Goal: Find specific page/section

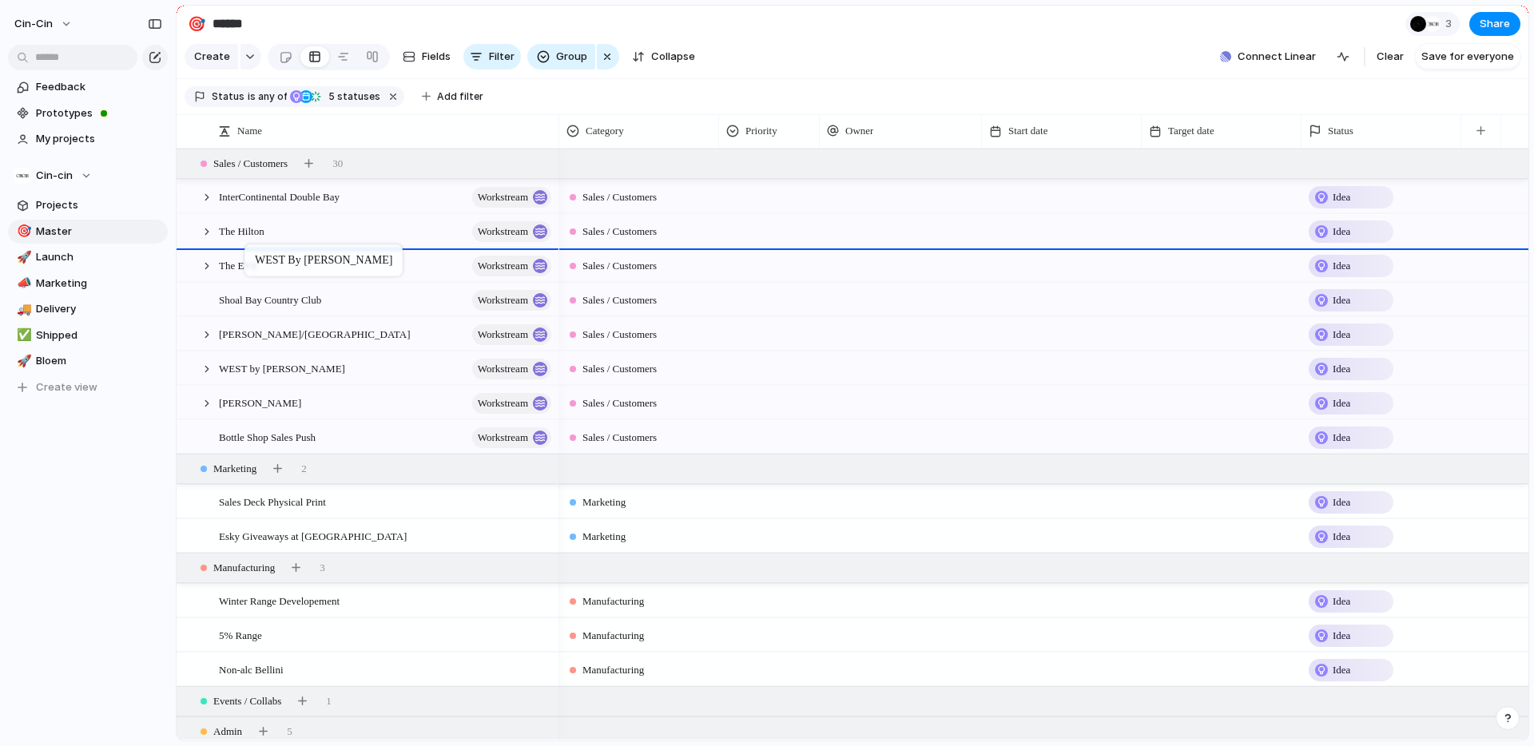
drag, startPoint x: 257, startPoint y: 369, endPoint x: 253, endPoint y: 248, distance: 121.6
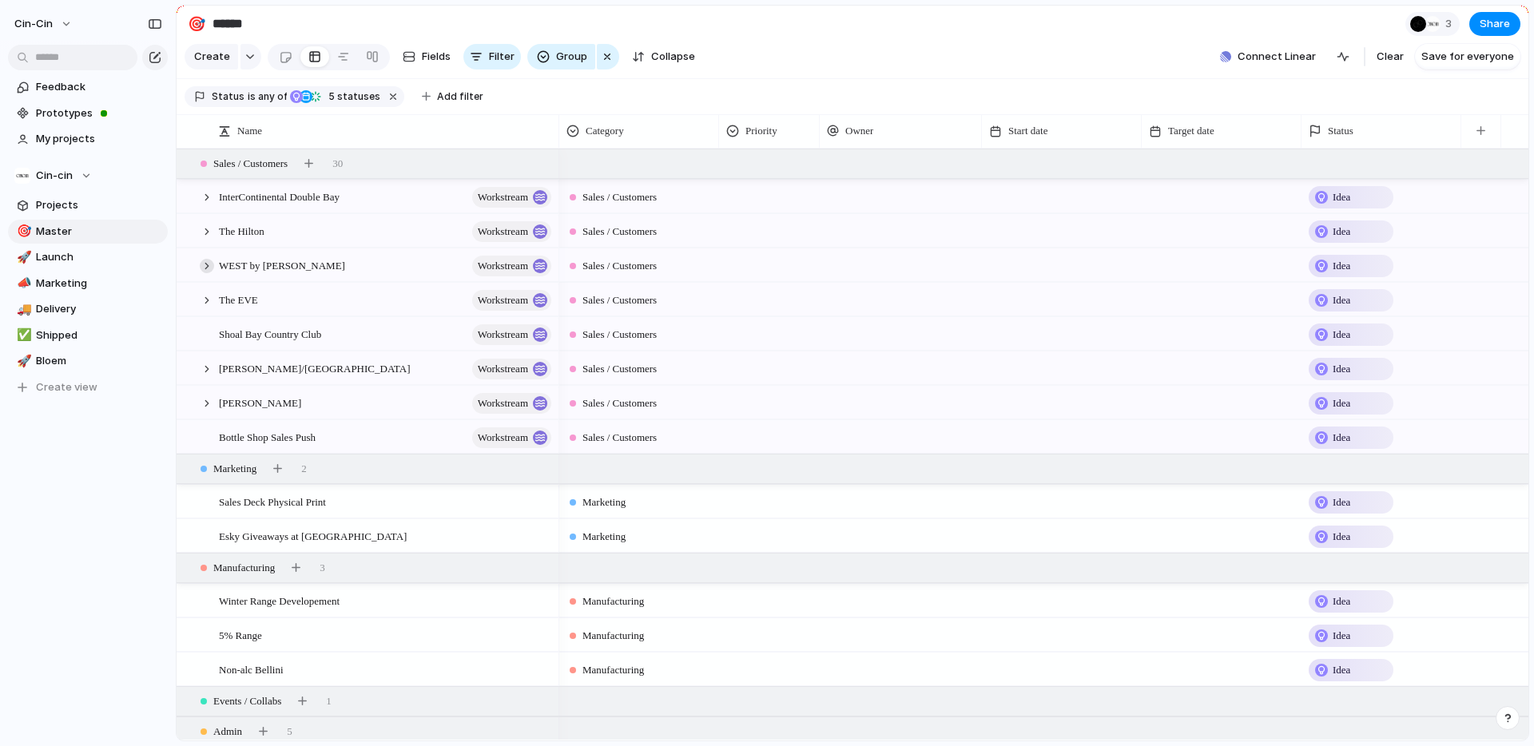
click at [210, 261] on div at bounding box center [207, 266] width 14 height 14
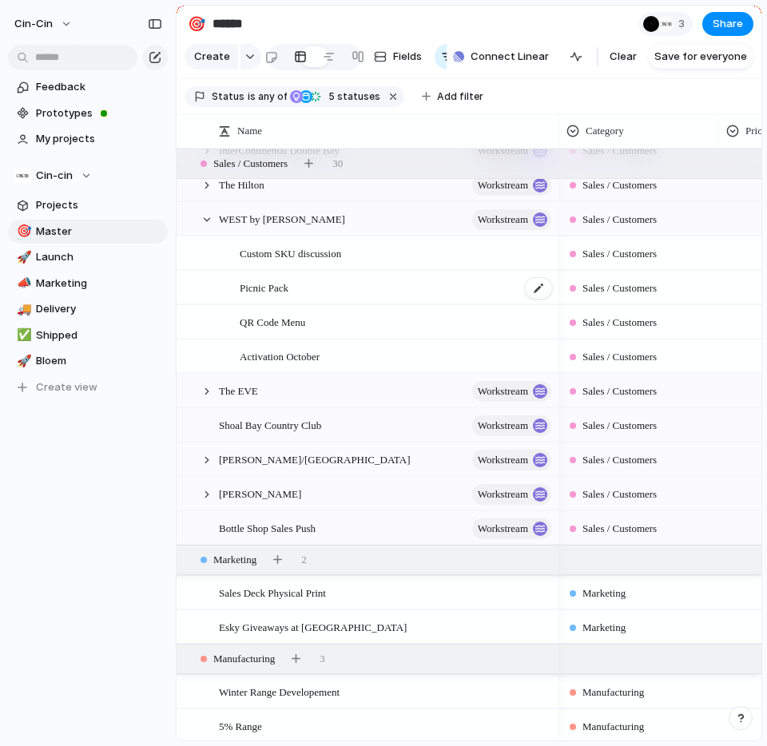
scroll to position [65, 0]
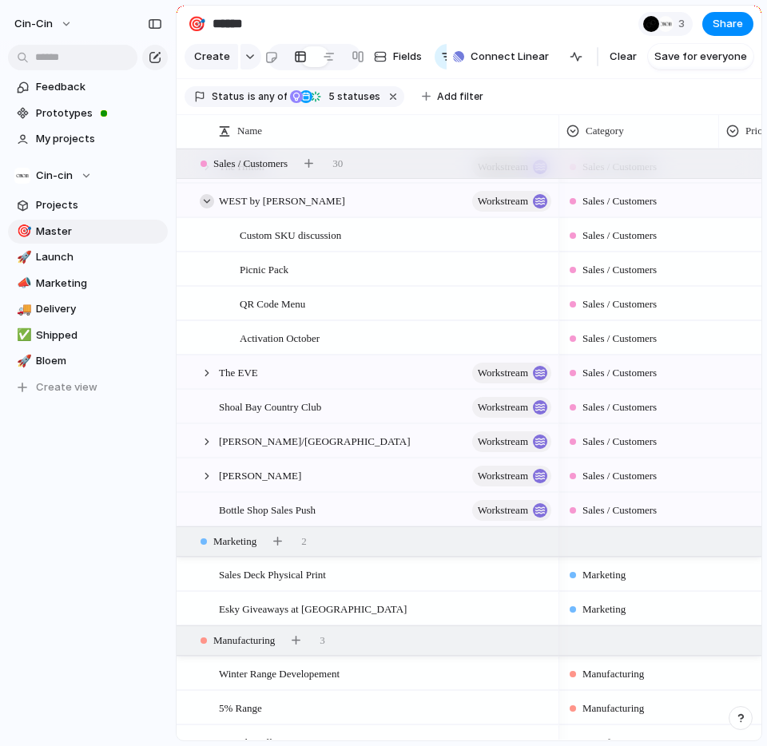
click at [205, 200] on div at bounding box center [207, 201] width 14 height 14
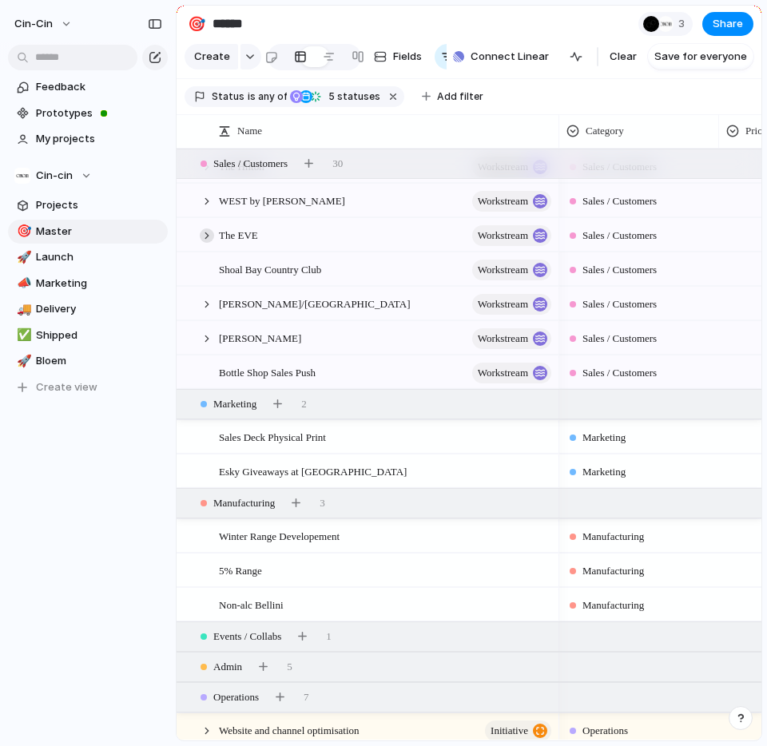
click at [204, 235] on div at bounding box center [207, 236] width 14 height 14
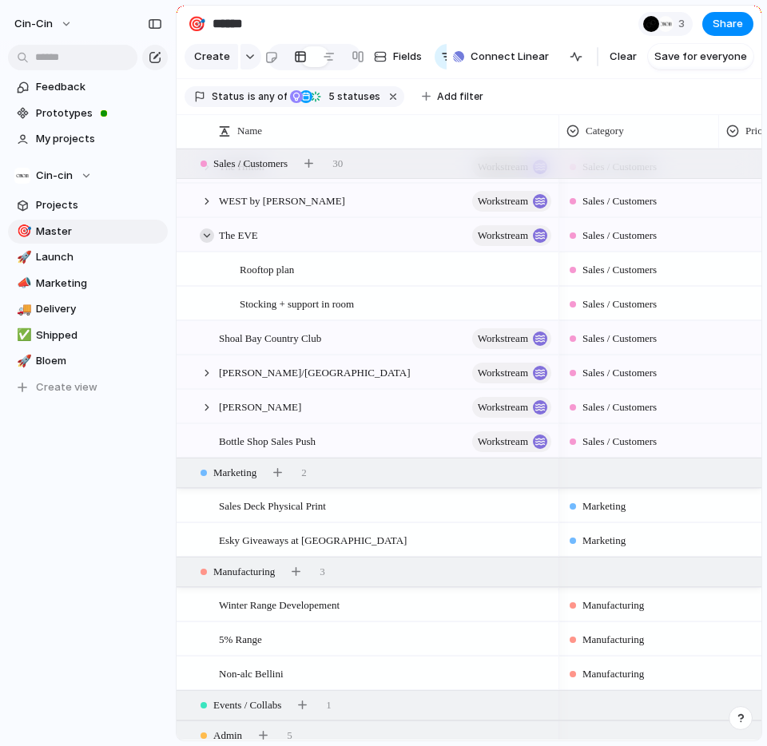
click at [204, 235] on div at bounding box center [207, 236] width 14 height 14
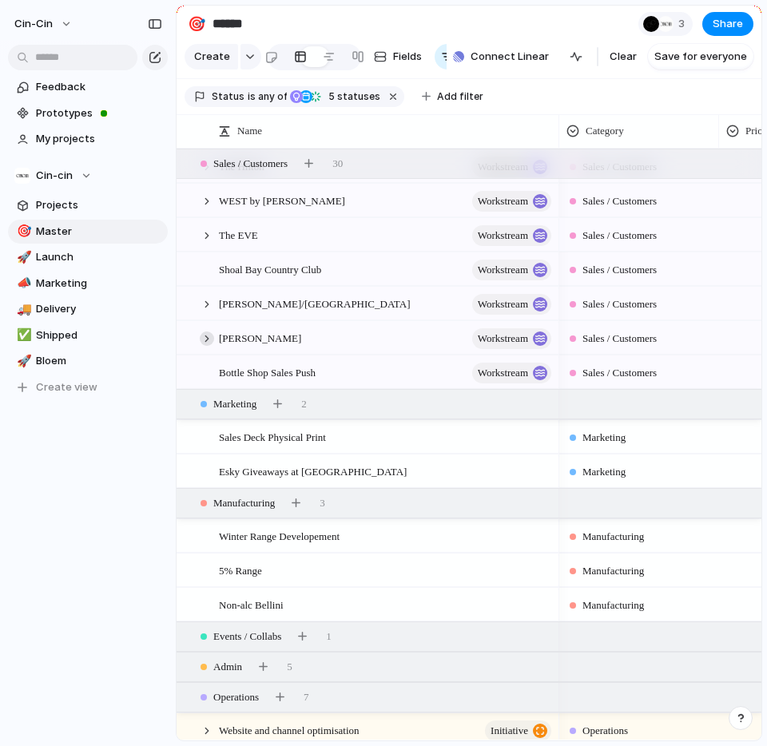
click at [206, 336] on div at bounding box center [207, 339] width 14 height 14
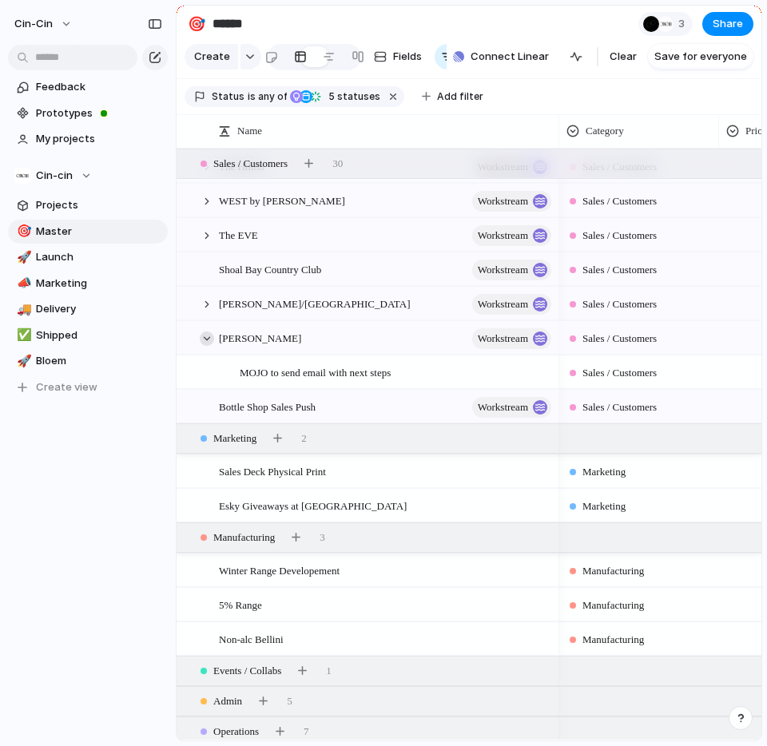
click at [206, 336] on div at bounding box center [207, 339] width 14 height 14
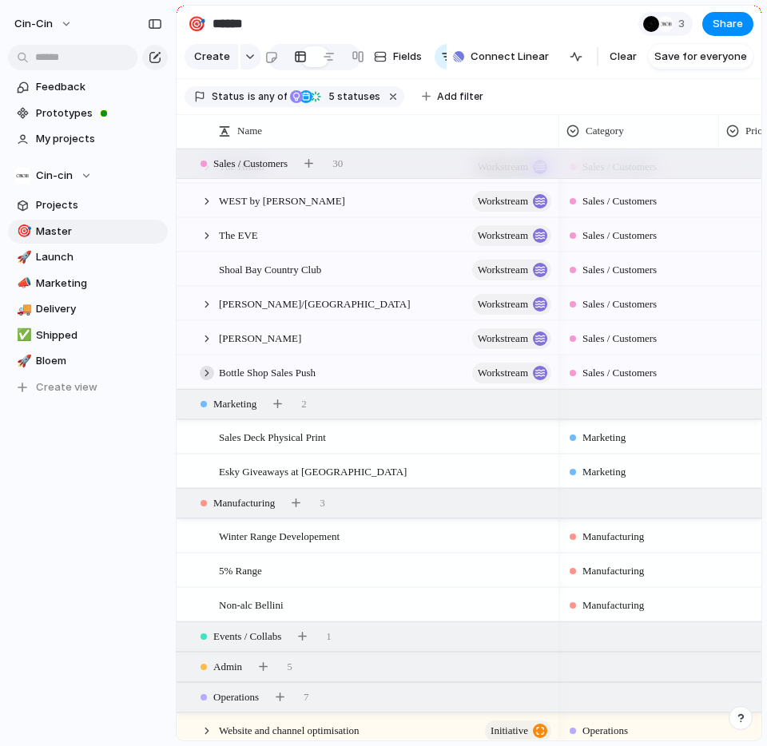
click at [205, 371] on div at bounding box center [207, 373] width 14 height 14
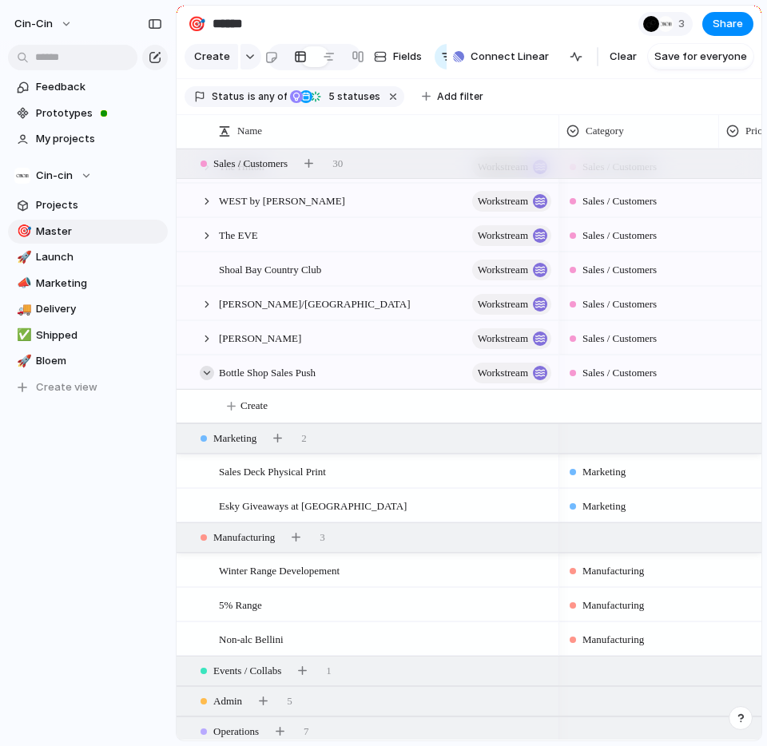
click at [205, 371] on div at bounding box center [207, 373] width 14 height 14
